Goal: Information Seeking & Learning: Understand process/instructions

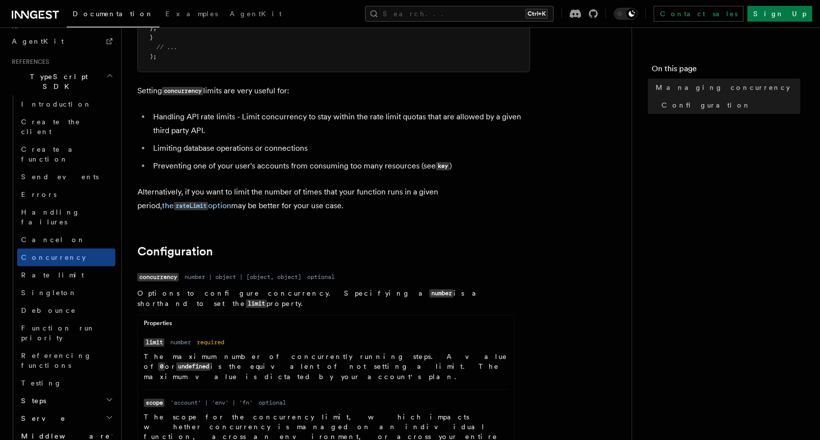
scroll to position [266, 0]
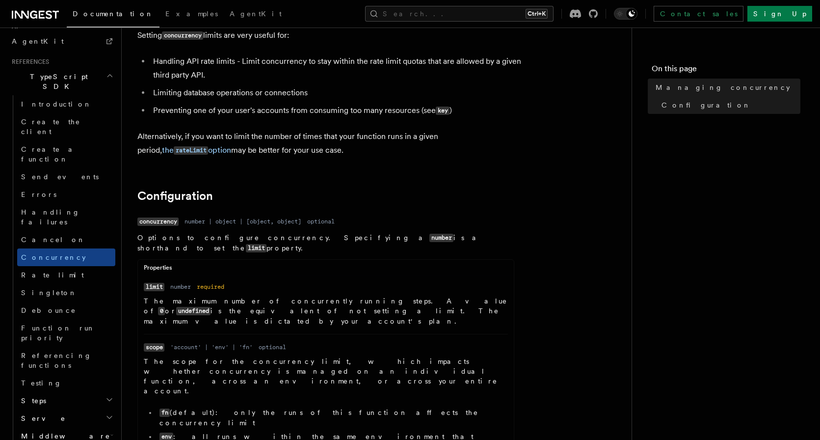
click at [316, 120] on article "References TypeScript SDK Managing concurrency Limit the number of concurrently…" at bounding box center [376, 411] width 478 height 1268
click at [518, 210] on article "References TypeScript SDK Managing concurrency Limit the number of concurrently…" at bounding box center [376, 411] width 478 height 1268
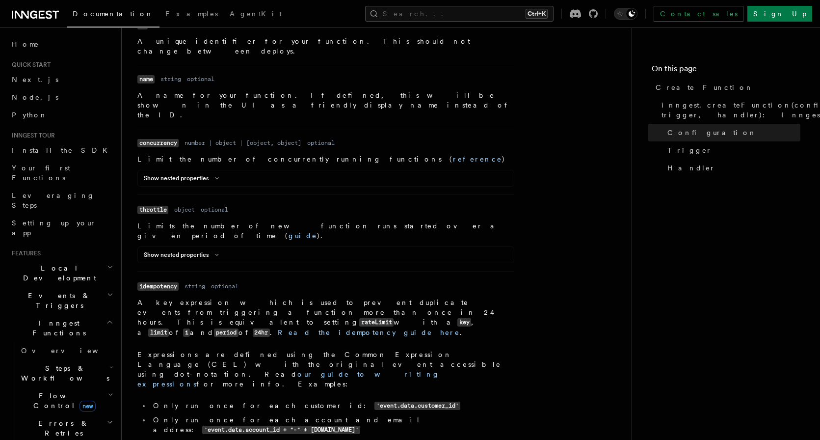
scroll to position [1065, 0]
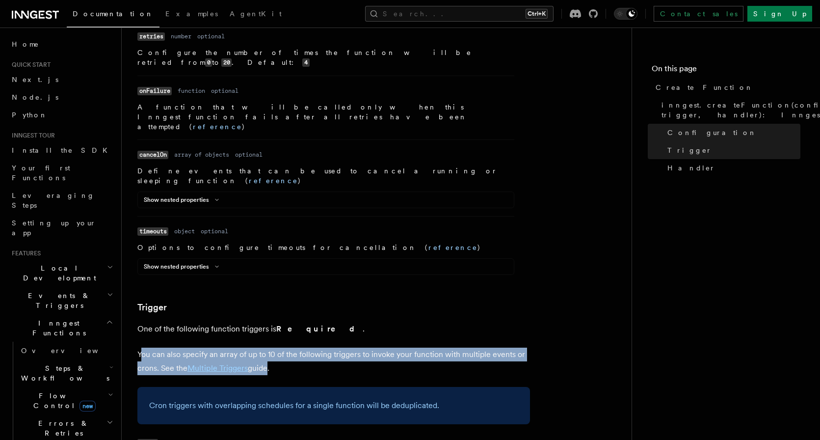
drag, startPoint x: 142, startPoint y: 208, endPoint x: 267, endPoint y: 218, distance: 125.1
click at [267, 347] on p "You can also specify an array of up to 10 of the following triggers to invoke y…" at bounding box center [333, 360] width 392 height 27
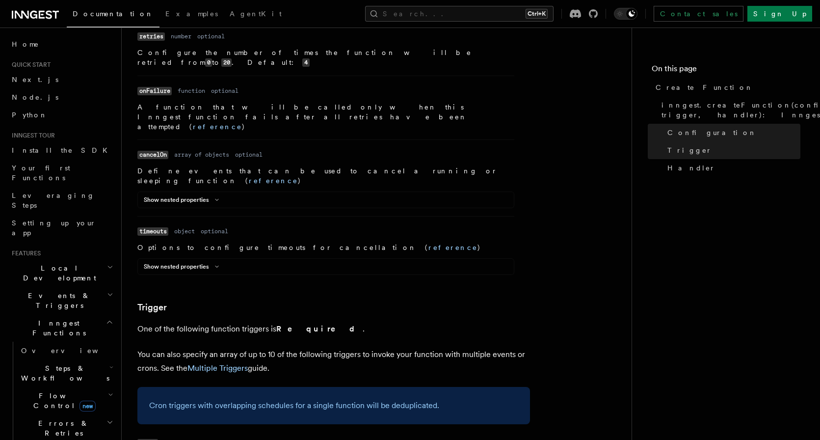
click at [290, 347] on p "You can also specify an array of up to 10 of the following triggers to invoke y…" at bounding box center [333, 360] width 392 height 27
drag, startPoint x: 323, startPoint y: 366, endPoint x: 232, endPoint y: 366, distance: 90.8
copy code "TZ=[GEOGRAPHIC_DATA]/[GEOGRAPHIC_DATA] 0 12 * * 5"
